Goal: Information Seeking & Learning: Find specific fact

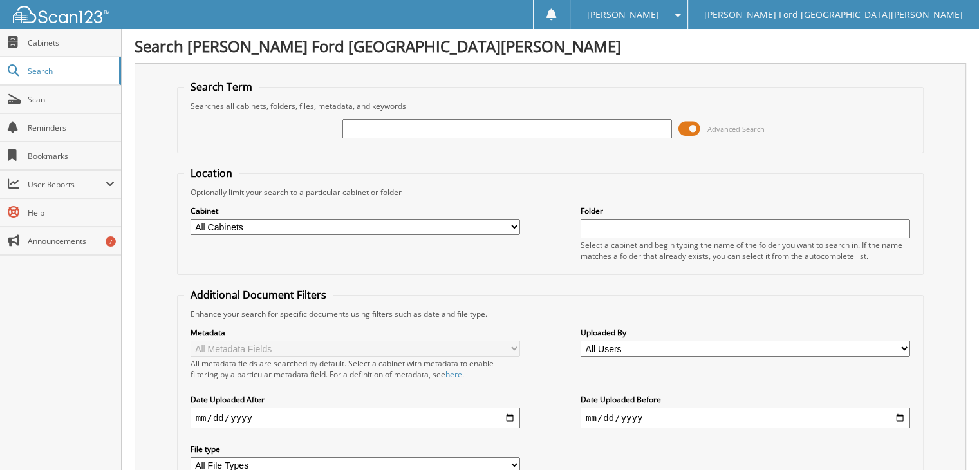
click at [686, 130] on span at bounding box center [689, 128] width 22 height 19
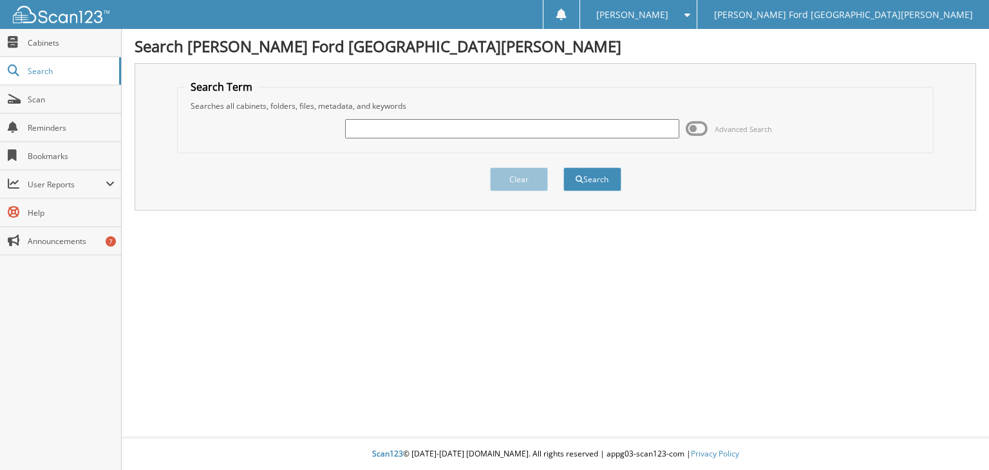
click at [610, 121] on input "text" at bounding box center [512, 128] width 334 height 19
type input "2556021"
click at [608, 173] on button "Search" at bounding box center [592, 179] width 58 height 24
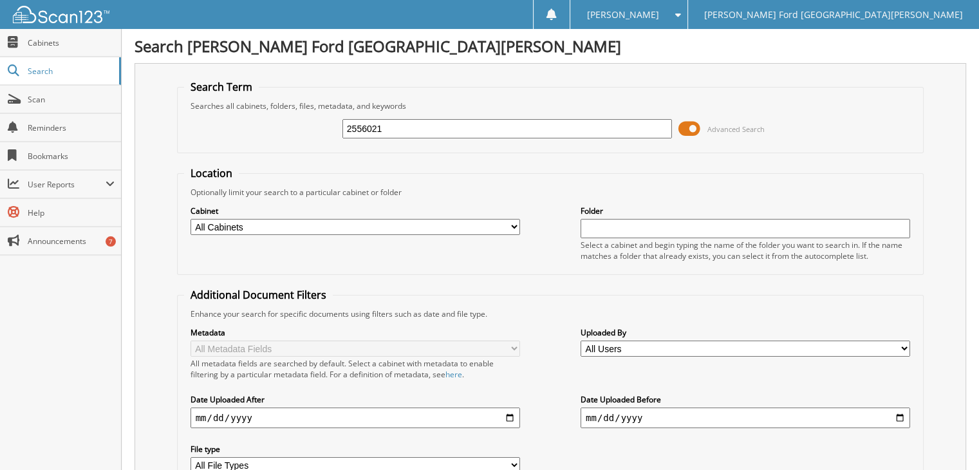
click at [683, 126] on span at bounding box center [689, 128] width 22 height 19
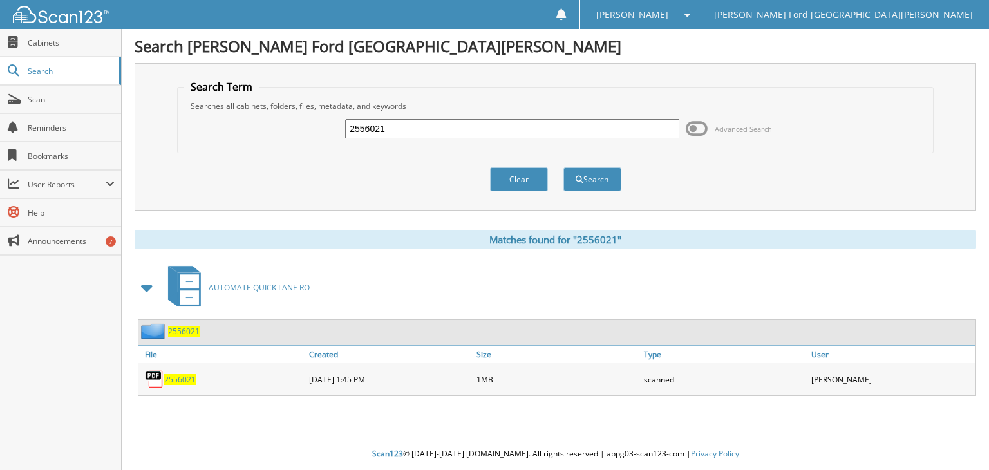
click at [184, 374] on span "2556021" at bounding box center [180, 379] width 32 height 11
